Goal: Information Seeking & Learning: Learn about a topic

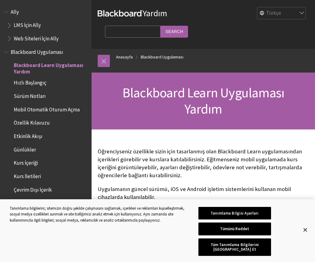
scroll to position [50, 0]
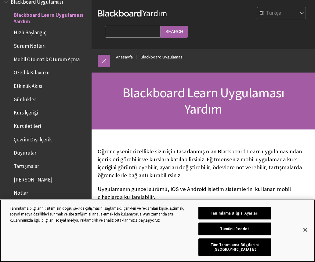
click at [297, 234] on div "Gizlilik" at bounding box center [301, 230] width 13 height 15
click at [306, 228] on button "Kapat" at bounding box center [305, 229] width 13 height 13
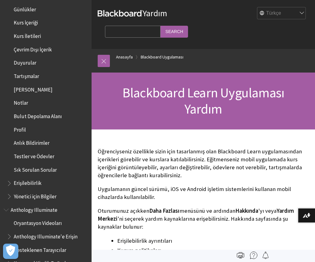
scroll to position [141, 0]
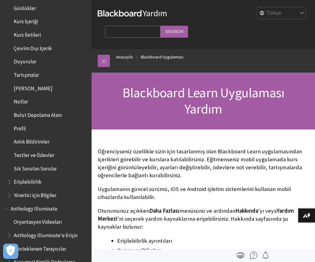
click at [13, 177] on span "Book outline for Blackboard App Help" at bounding box center [10, 181] width 6 height 8
click at [24, 177] on span "Erişilebilirlik" at bounding box center [28, 181] width 28 height 8
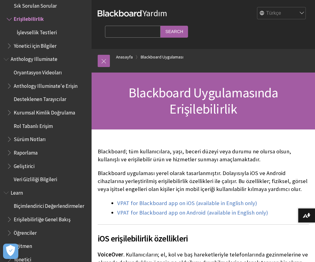
click at [161, 26] on input "Search Query" at bounding box center [133, 32] width 56 height 12
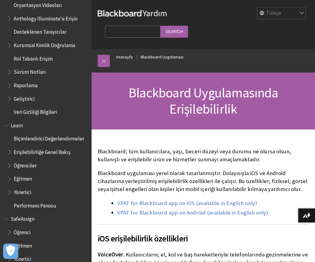
scroll to position [371, 0]
type input "M"
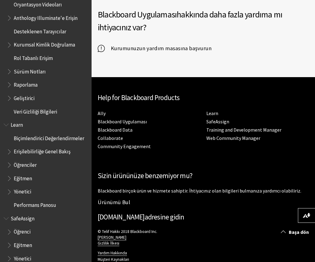
scroll to position [357, 0]
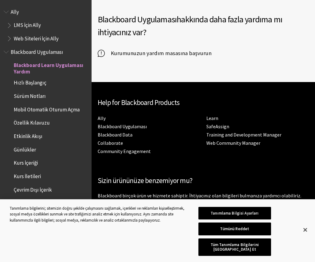
scroll to position [50, 0]
